Goal: Transaction & Acquisition: Obtain resource

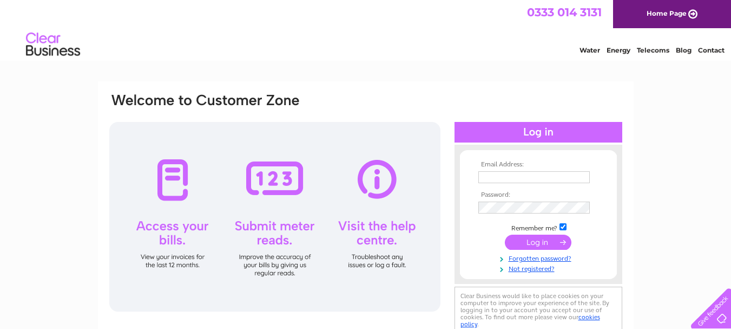
scroll to position [54, 0]
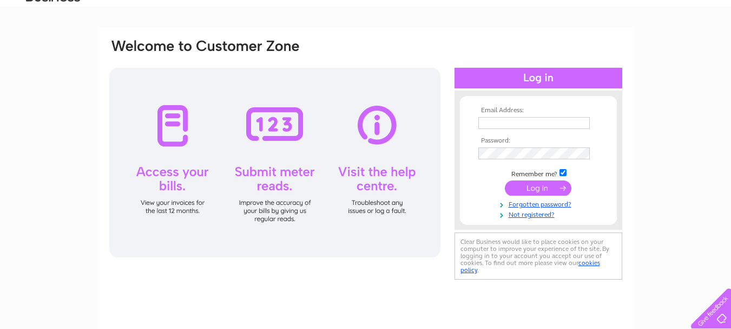
type input "alanlfcsec@aol.com"
click at [559, 189] on input "submit" at bounding box center [538, 187] width 67 height 15
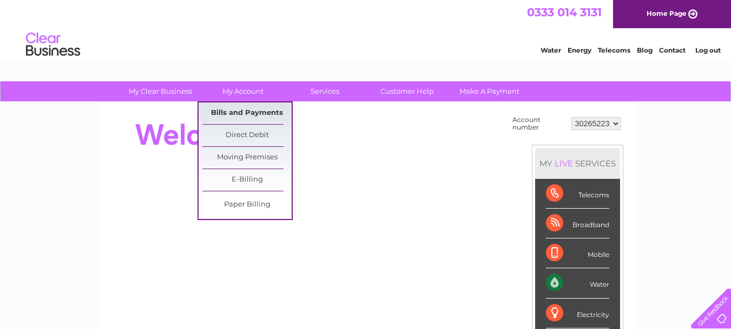
click at [232, 112] on link "Bills and Payments" at bounding box center [246, 113] width 89 height 22
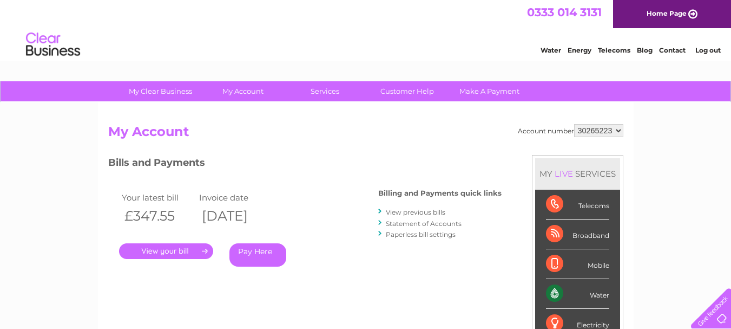
click at [186, 251] on link "." at bounding box center [166, 251] width 94 height 16
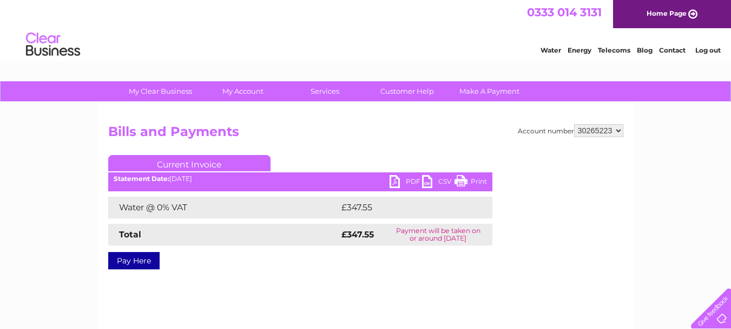
click at [392, 179] on link "PDF" at bounding box center [406, 183] width 32 height 16
click at [619, 128] on select "30265223 30265224" at bounding box center [598, 130] width 49 height 13
select select "30265224"
click at [574, 124] on select "30265223 30265224" at bounding box center [598, 130] width 49 height 13
click at [397, 185] on link "PDF" at bounding box center [406, 183] width 32 height 16
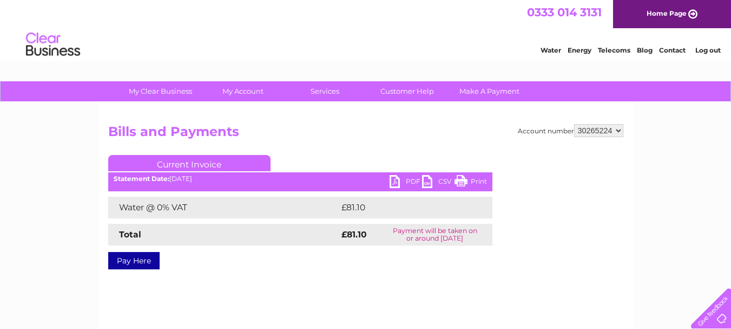
click at [396, 182] on link "PDF" at bounding box center [406, 183] width 32 height 16
